Goal: Information Seeking & Learning: Learn about a topic

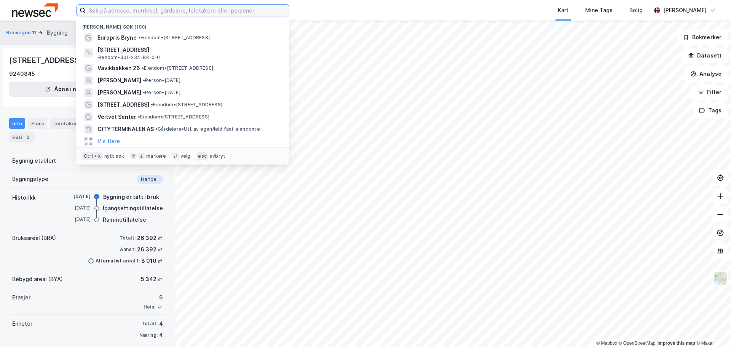
click at [213, 11] on input at bounding box center [187, 10] width 203 height 11
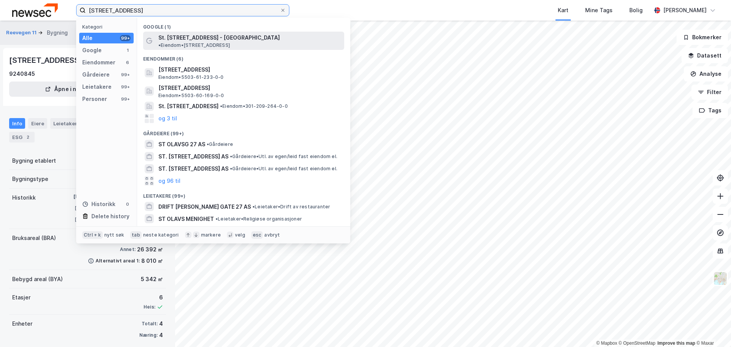
type input "[STREET_ADDRESS]"
click at [209, 37] on span "St. [STREET_ADDRESS] - [GEOGRAPHIC_DATA]" at bounding box center [218, 37] width 121 height 9
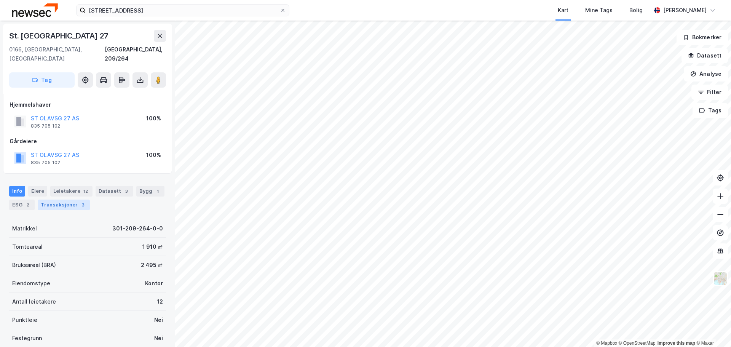
click at [74, 200] on div "Transaksjoner 3" at bounding box center [64, 205] width 52 height 11
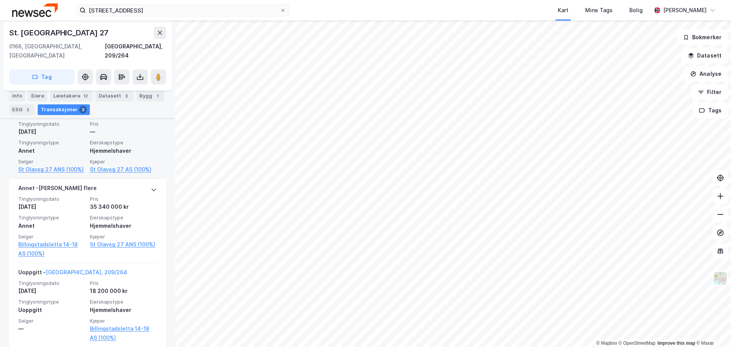
scroll to position [96, 0]
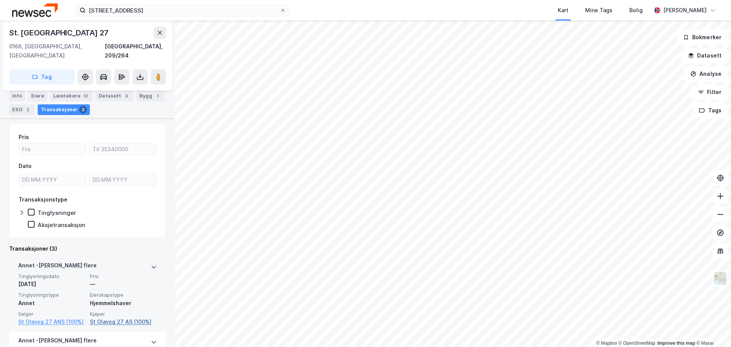
click at [117, 317] on link "St Olavsg 27 AS (100%)" at bounding box center [123, 321] width 67 height 9
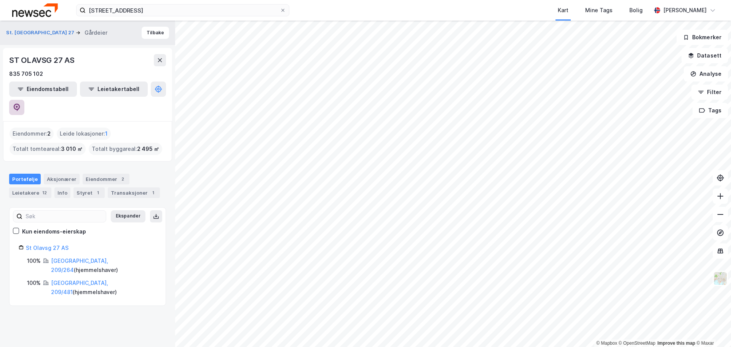
click at [24, 100] on button at bounding box center [16, 107] width 15 height 15
